Goal: Submit feedback/report problem

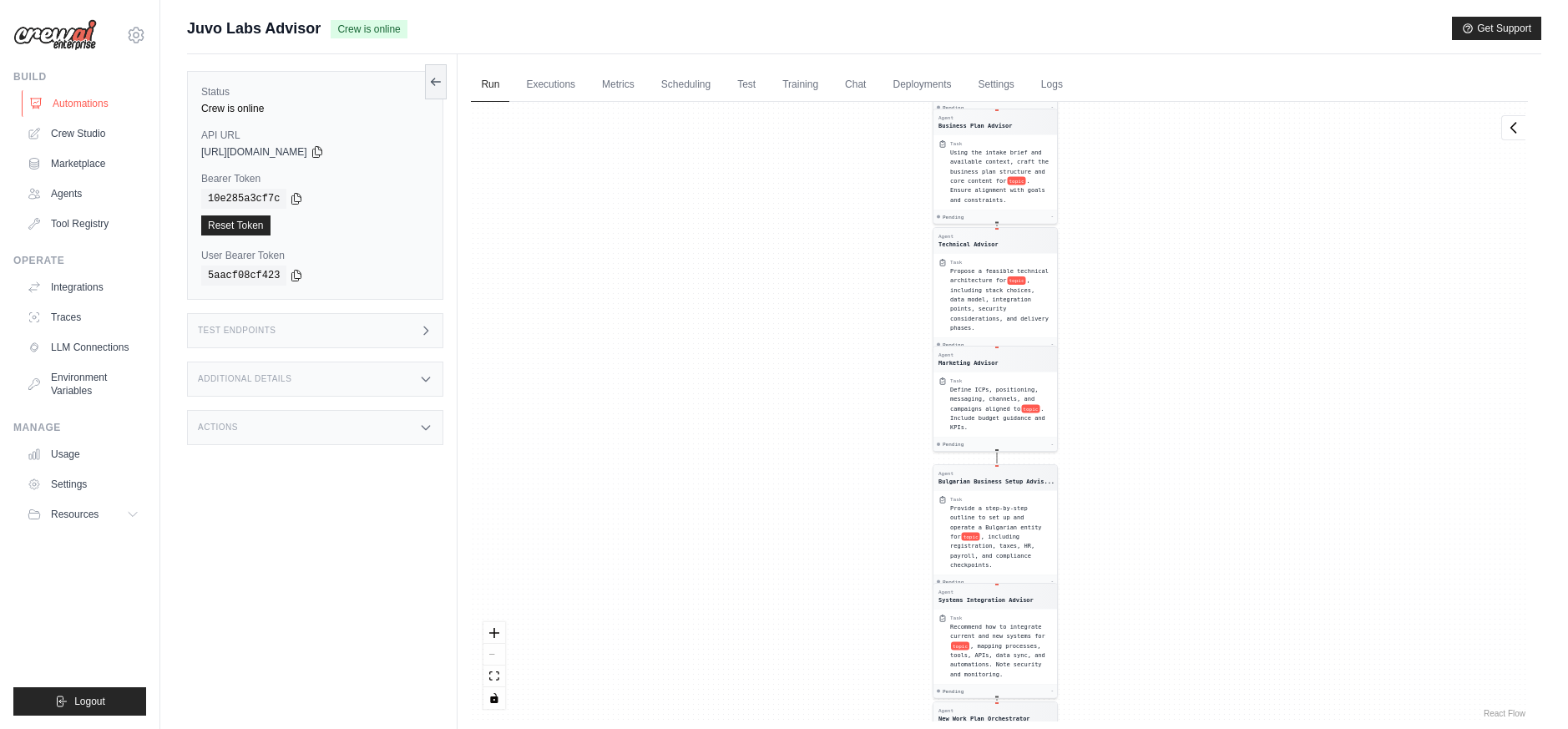
click at [67, 108] on link "Automations" at bounding box center [84, 104] width 126 height 27
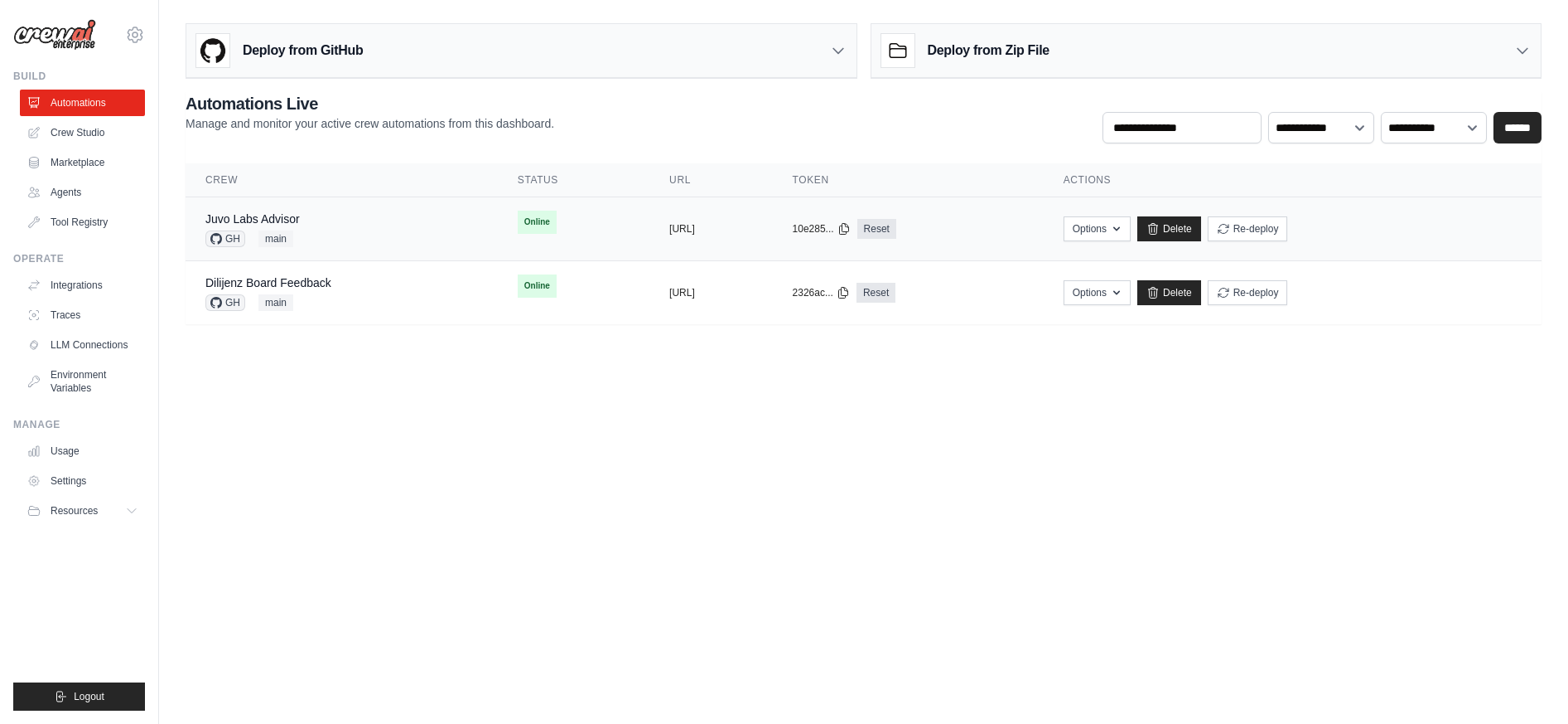
click at [343, 220] on div "Juvo Labs Advisor GH main" at bounding box center [341, 229] width 273 height 36
click at [309, 219] on div "Juvo Labs Advisor GH main" at bounding box center [341, 229] width 273 height 36
click at [282, 211] on div "Juvo Labs Advisor" at bounding box center [252, 219] width 94 height 17
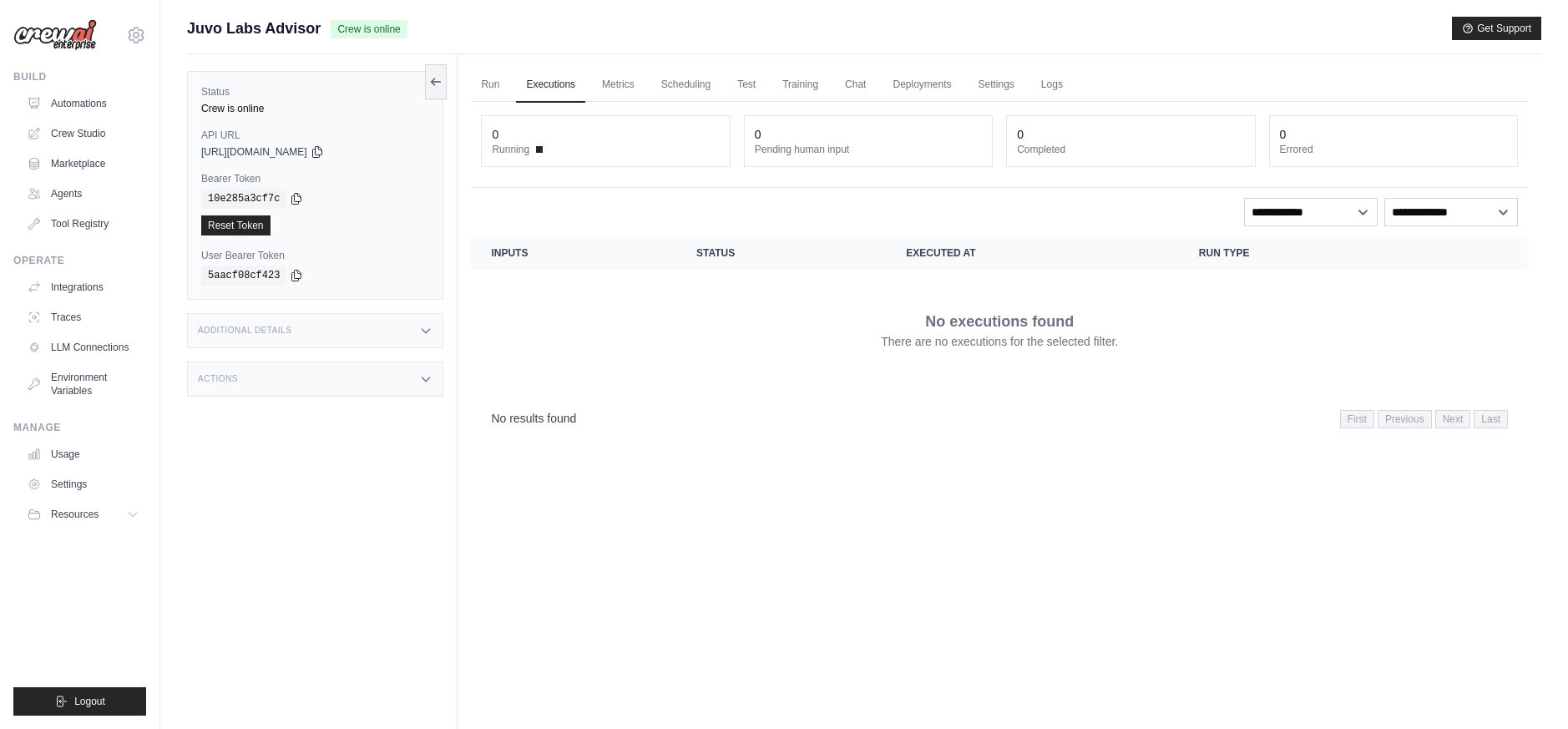
click at [464, 364] on div "Run Executions Metrics Scheduling Test Training Chat Deployments Settings Logs …" at bounding box center [1000, 419] width 1084 height 729
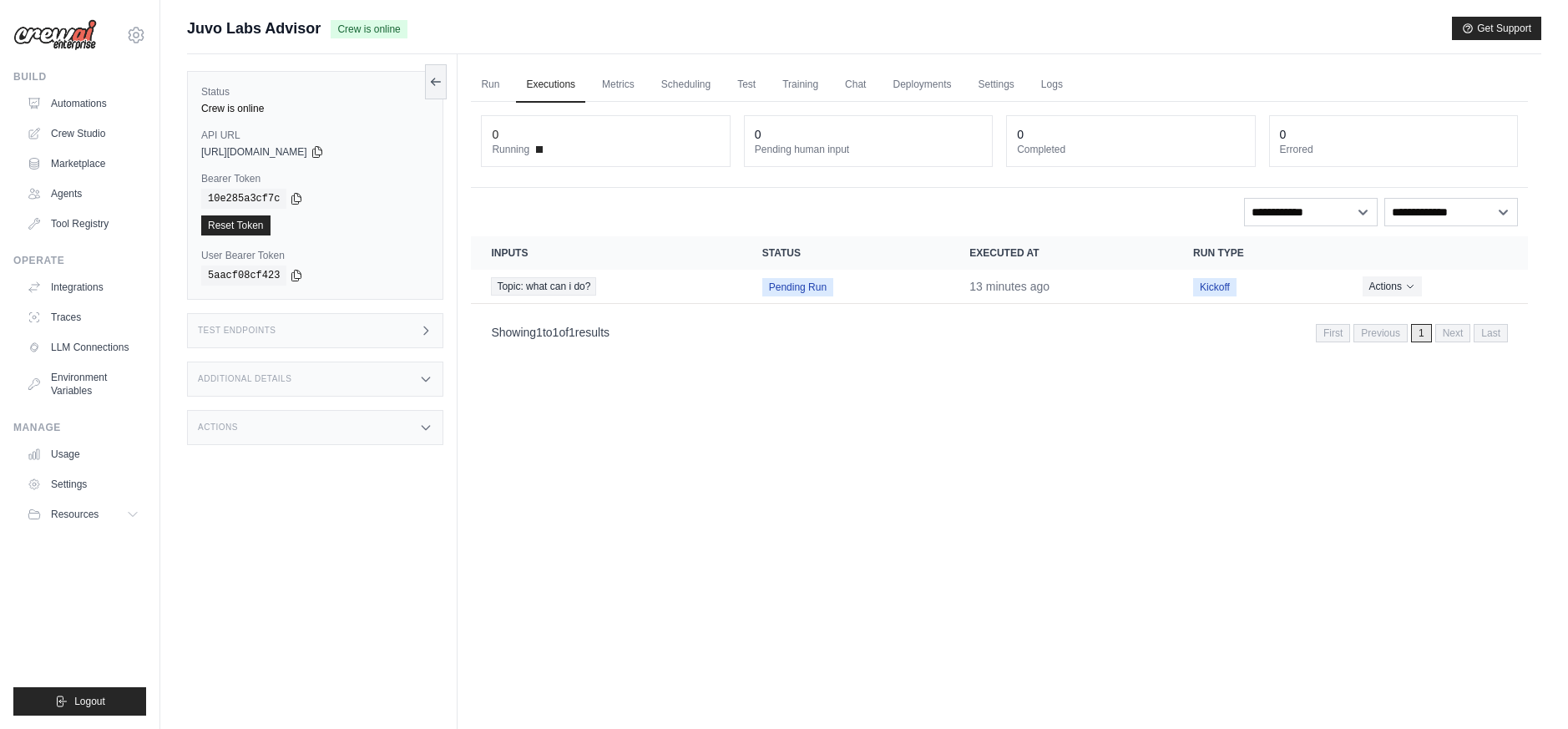
click at [229, 4] on main "Submit a support request Describe your issue or question * Please be specific a…" at bounding box center [864, 399] width 1408 height 800
